Goal: Information Seeking & Learning: Learn about a topic

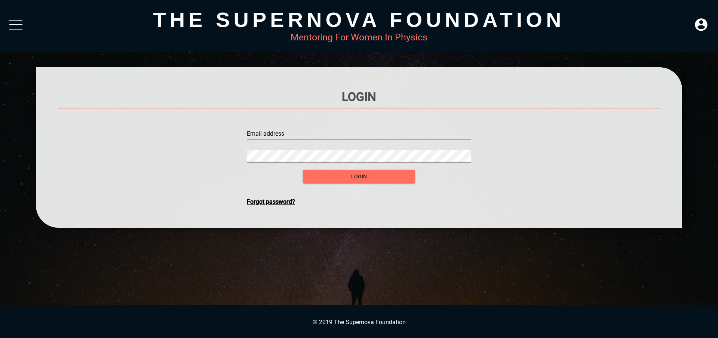
click at [333, 37] on div "Mentoring For Women In Physics" at bounding box center [359, 37] width 646 height 11
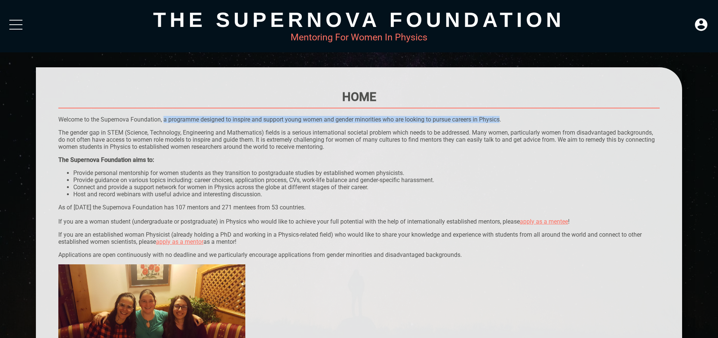
drag, startPoint x: 163, startPoint y: 121, endPoint x: 502, endPoint y: 118, distance: 338.7
click at [502, 118] on p "Welcome to the Supernova Foundation, a programme designed to inspire and suppor…" at bounding box center [358, 119] width 601 height 7
copy p "a programme designed to inspire and support young women and gender minorities w…"
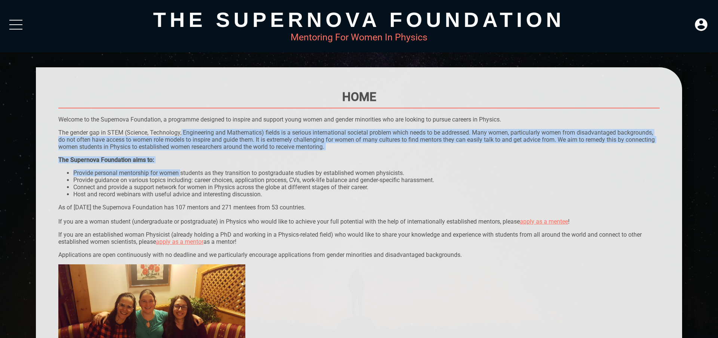
drag, startPoint x: 182, startPoint y: 135, endPoint x: 181, endPoint y: 175, distance: 39.3
click at [181, 175] on li "Provide personal mentorship for women students as they transition to postgradua…" at bounding box center [366, 172] width 586 height 7
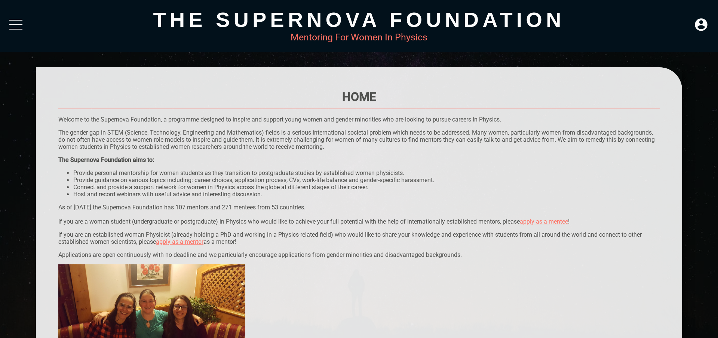
click at [179, 175] on li "Provide personal mentorship for women students as they transition to postgradua…" at bounding box center [366, 172] width 586 height 7
click at [177, 179] on li "Provide guidance on various topics including: career choices, application proce…" at bounding box center [366, 179] width 586 height 7
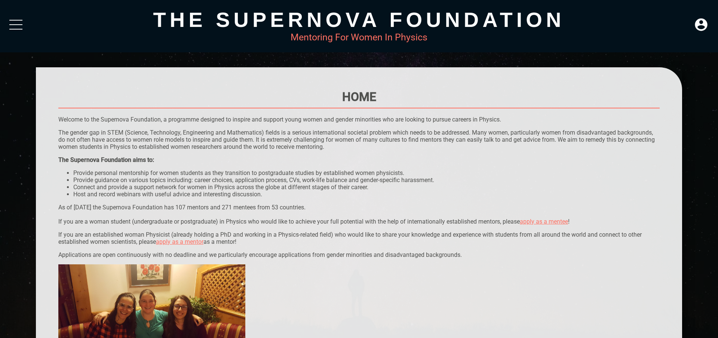
click at [177, 179] on li "Provide guidance on various topics including: career choices, application proce…" at bounding box center [366, 179] width 586 height 7
click at [170, 186] on li "Connect and provide a support network for women in Physics across the globe at …" at bounding box center [366, 187] width 586 height 7
click at [173, 182] on li "Provide guidance on various topics including: career choices, application proce…" at bounding box center [366, 179] width 586 height 7
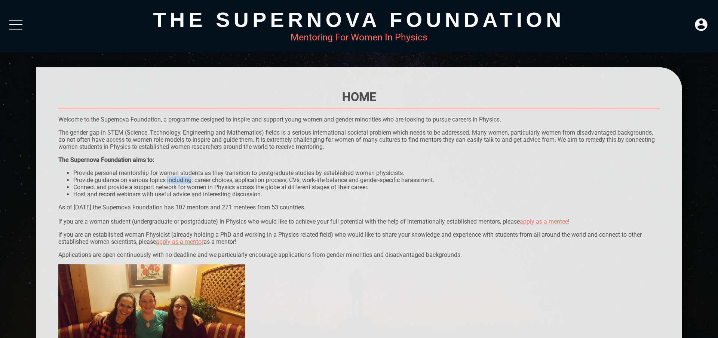
click at [173, 182] on li "Provide guidance on various topics including: career choices, application proce…" at bounding box center [366, 179] width 586 height 7
click at [245, 178] on li "Provide guidance on various topics including: career choices, application proce…" at bounding box center [366, 179] width 586 height 7
click at [234, 181] on li "Provide guidance on various topics including: career choices, application proce…" at bounding box center [366, 179] width 586 height 7
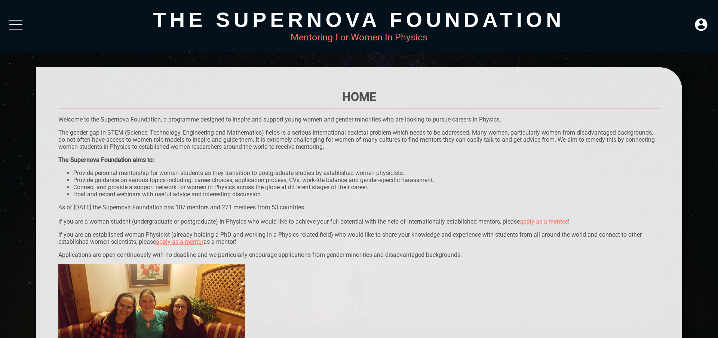
click at [234, 181] on li "Provide guidance on various topics including: career choices, application proce…" at bounding box center [366, 179] width 586 height 7
